Goal: Browse casually

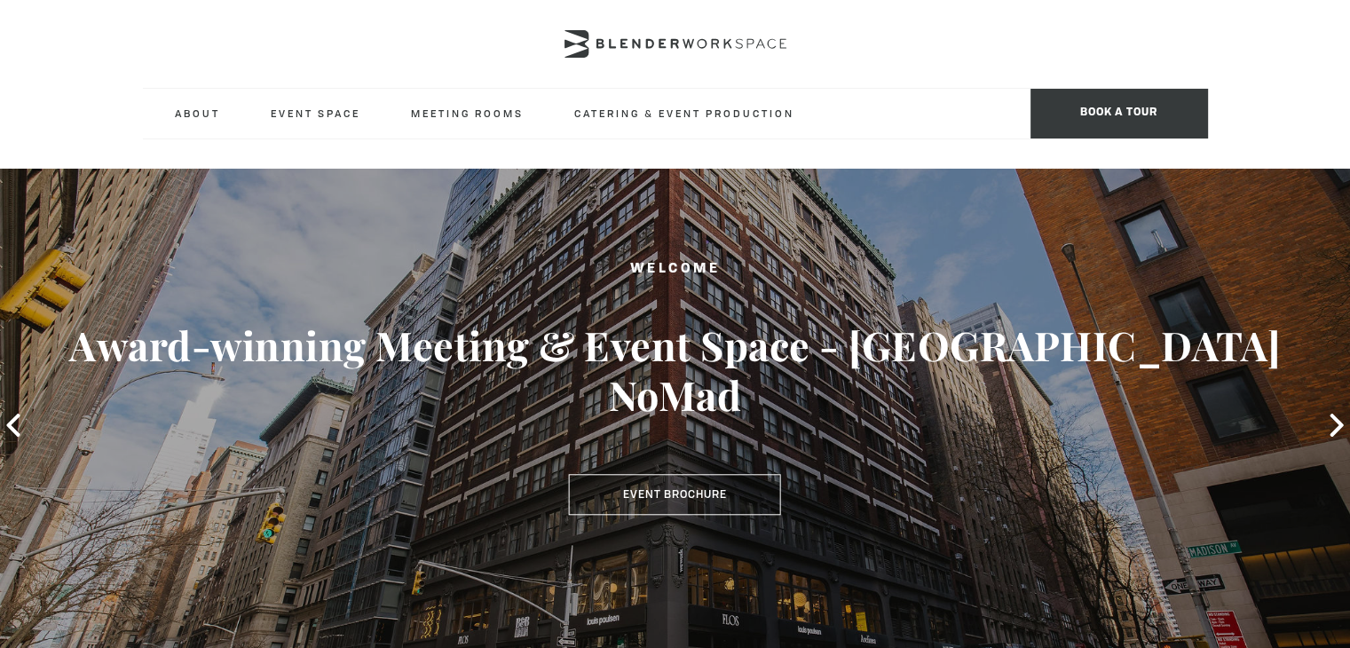
type div "[DATE]"
type div "2025-10-06"
